Goal: Transaction & Acquisition: Subscribe to service/newsletter

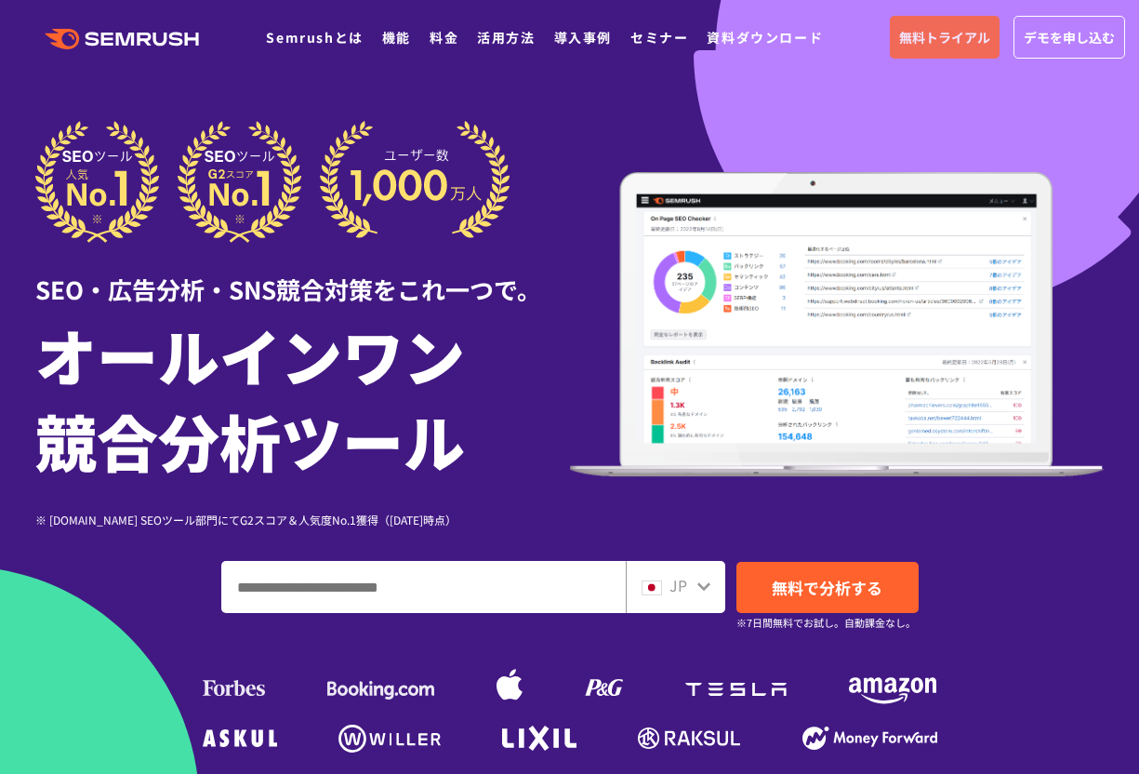
click at [945, 36] on span "無料トライアル" at bounding box center [944, 37] width 91 height 20
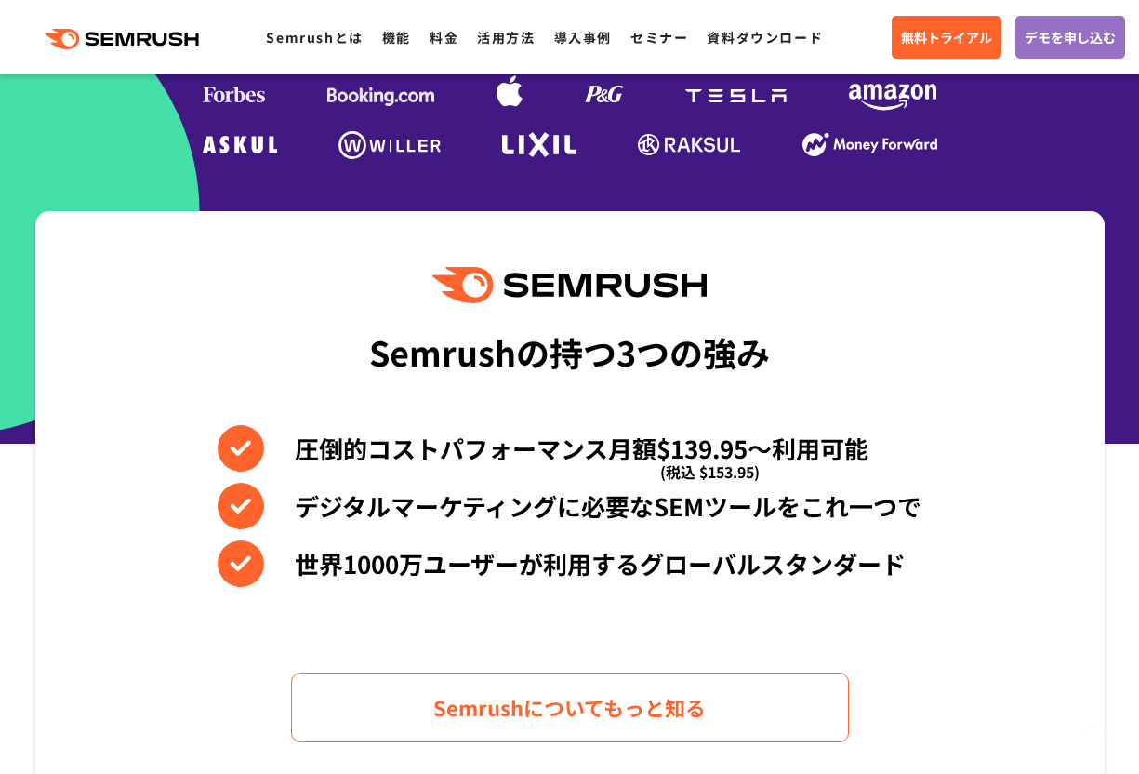
scroll to position [635, 0]
